Goal: Task Accomplishment & Management: Manage account settings

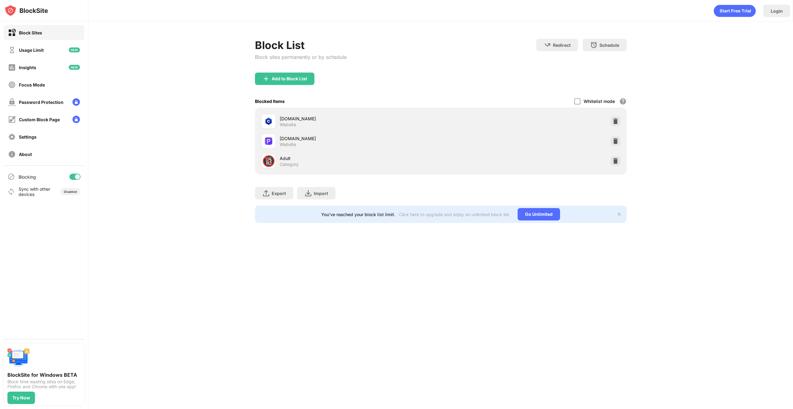
click at [176, 133] on div "Block List Block sites permanently or by schedule Redirect Choose a site to be …" at bounding box center [440, 130] width 705 height 219
click at [49, 138] on div "Settings" at bounding box center [44, 136] width 81 height 15
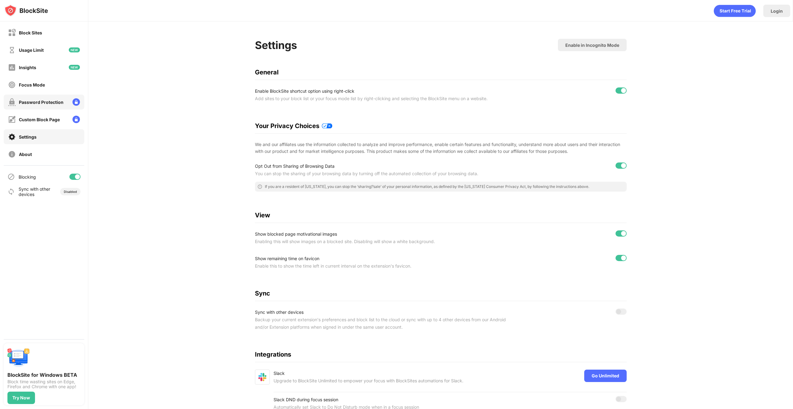
click at [35, 101] on div "Password Protection" at bounding box center [41, 101] width 45 height 5
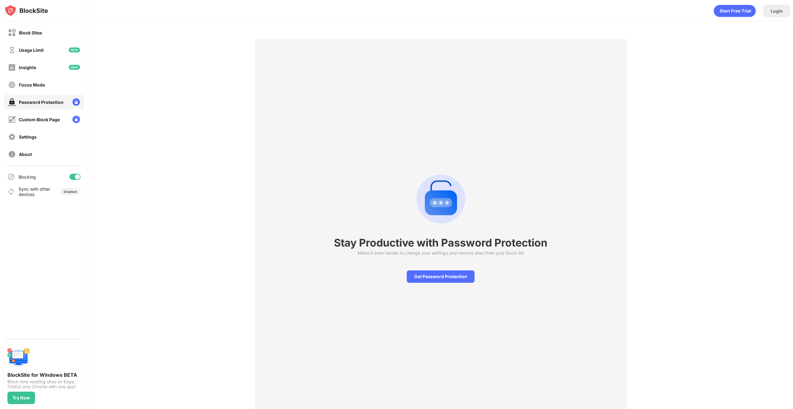
click at [427, 283] on div "Stay Productive with Password Protection Make it even harder to change your set…" at bounding box center [441, 226] width 372 height 374
click at [429, 278] on div "Get Password Protection" at bounding box center [441, 276] width 68 height 12
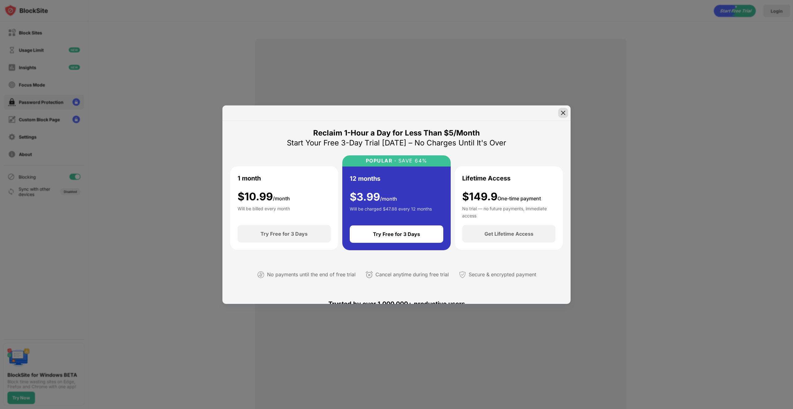
click at [562, 113] on img at bounding box center [563, 113] width 6 height 6
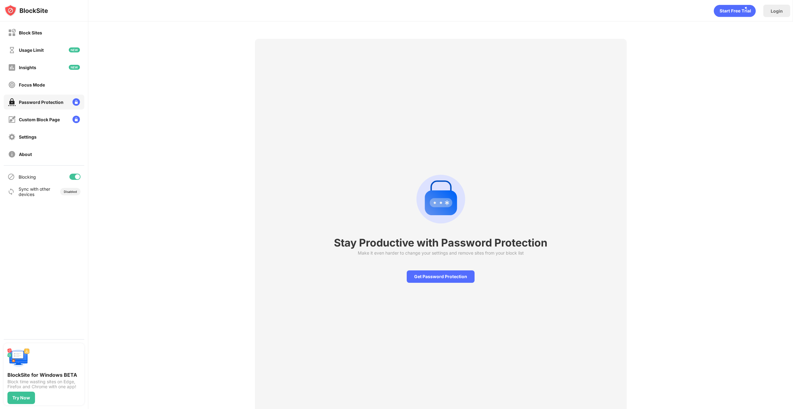
click at [640, 122] on div "Stay Productive with Password Protection Make it even harder to change your set…" at bounding box center [440, 225] width 705 height 409
